Goal: Information Seeking & Learning: Check status

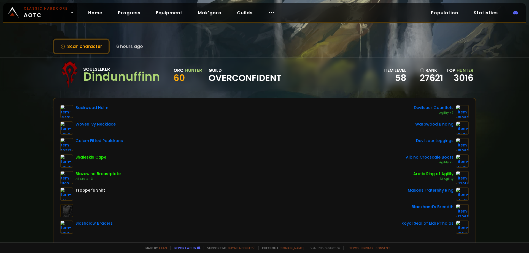
scroll to position [28, 0]
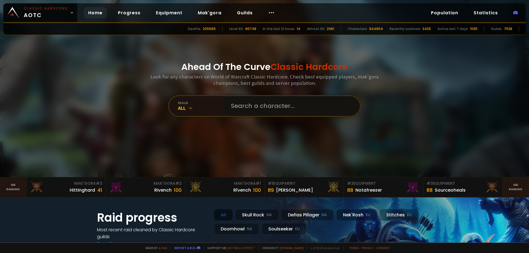
click at [242, 108] on input "text" at bounding box center [291, 106] width 126 height 20
type input "FLUFFHOOF"
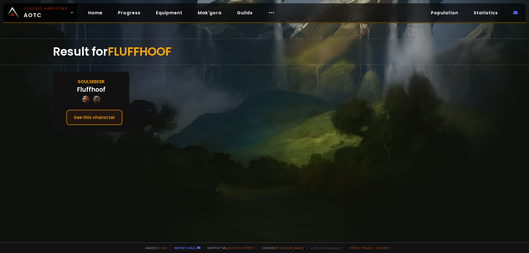
click at [111, 118] on button "See this character" at bounding box center [94, 118] width 56 height 16
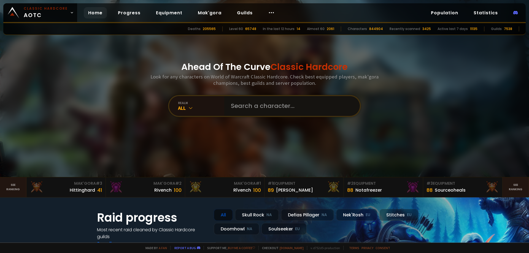
click at [234, 101] on input "text" at bounding box center [291, 106] width 126 height 20
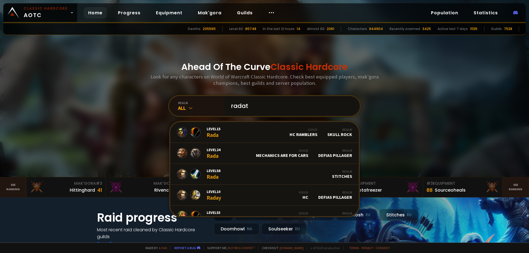
type input "radatv"
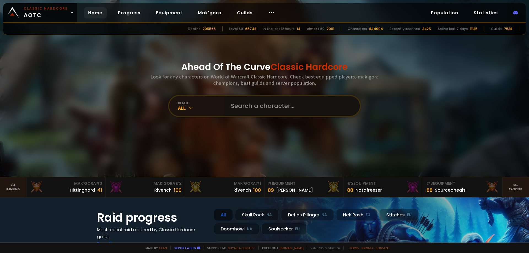
click at [244, 105] on input "text" at bounding box center [291, 106] width 126 height 20
type input "RADATV"
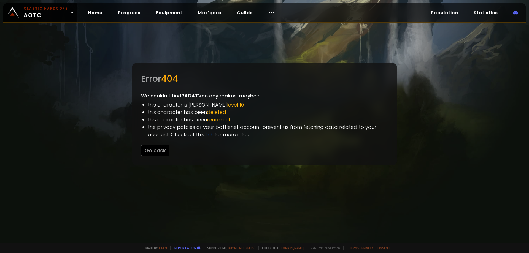
drag, startPoint x: 341, startPoint y: 99, endPoint x: 333, endPoint y: 98, distance: 7.8
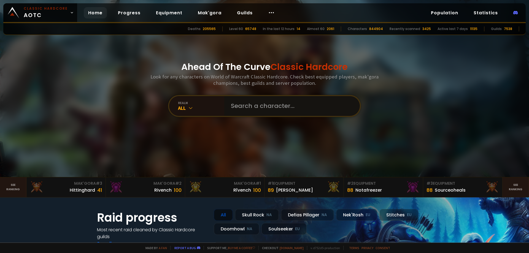
click at [254, 99] on input "text" at bounding box center [291, 106] width 126 height 20
type input "radatvhc"
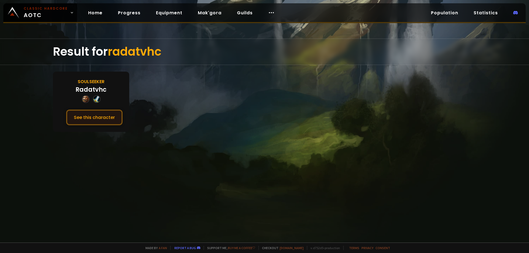
click at [85, 115] on button "See this character" at bounding box center [94, 118] width 56 height 16
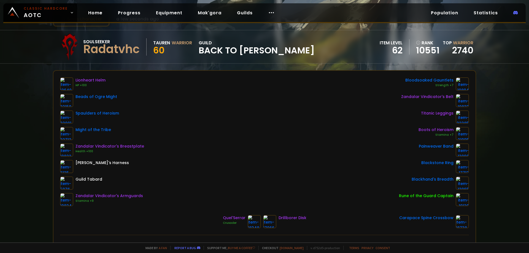
scroll to position [28, 0]
